Goal: Complete application form: Complete application form

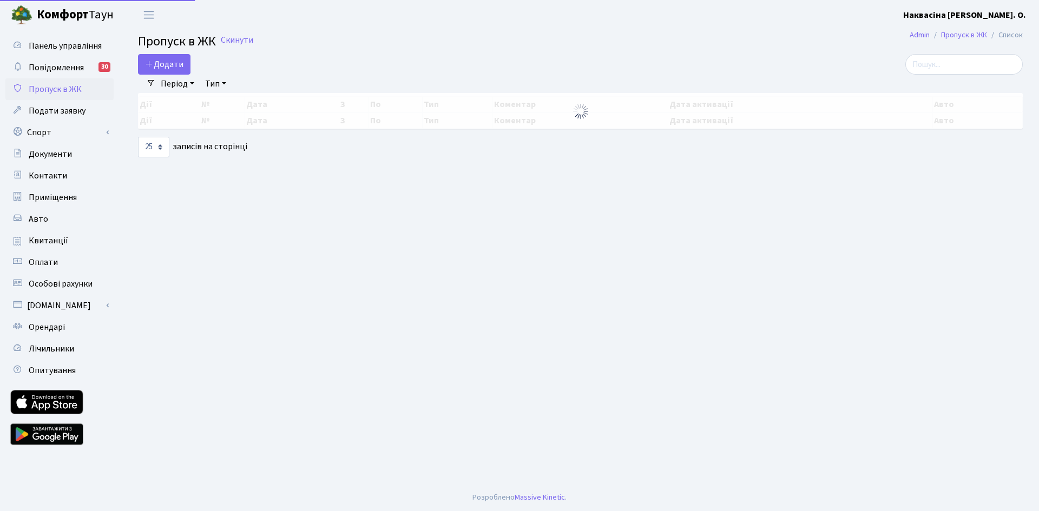
select select "25"
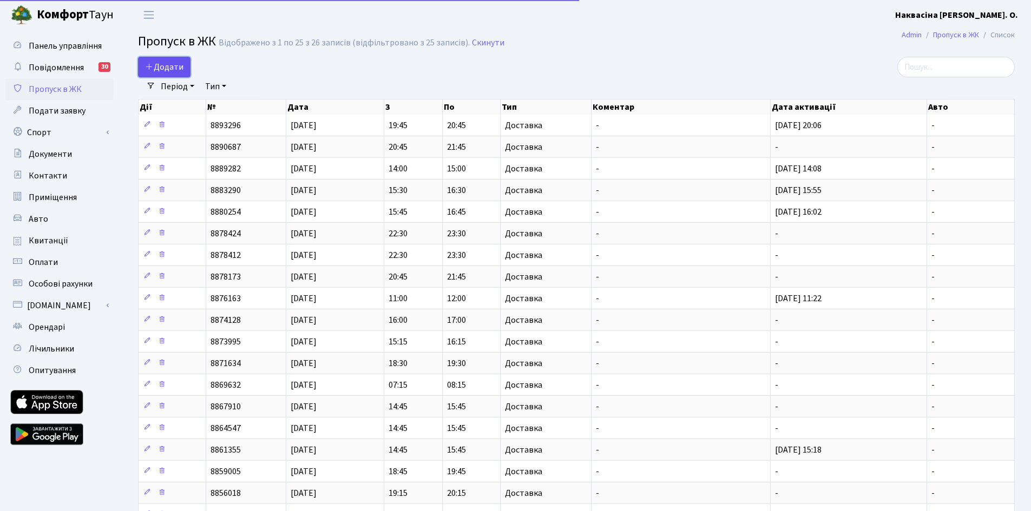
click at [179, 62] on span "Додати" at bounding box center [164, 67] width 38 height 12
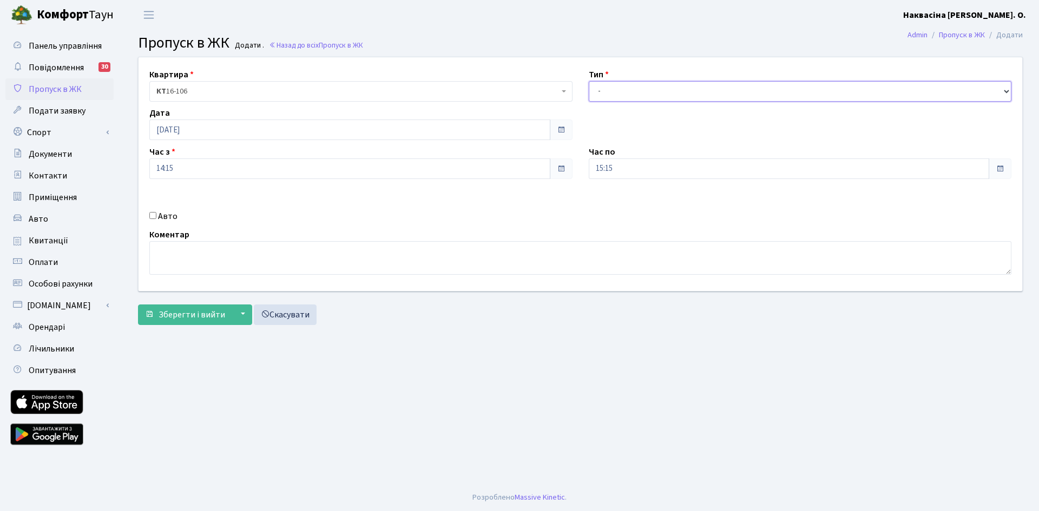
click at [590, 93] on select "- Доставка Таксі Гості Сервіс" at bounding box center [800, 91] width 423 height 21
select select "1"
click at [589, 81] on select "- Доставка Таксі Гості Сервіс" at bounding box center [800, 91] width 423 height 21
click at [165, 317] on span "Зберегти і вийти" at bounding box center [192, 315] width 67 height 12
